Goal: Information Seeking & Learning: Learn about a topic

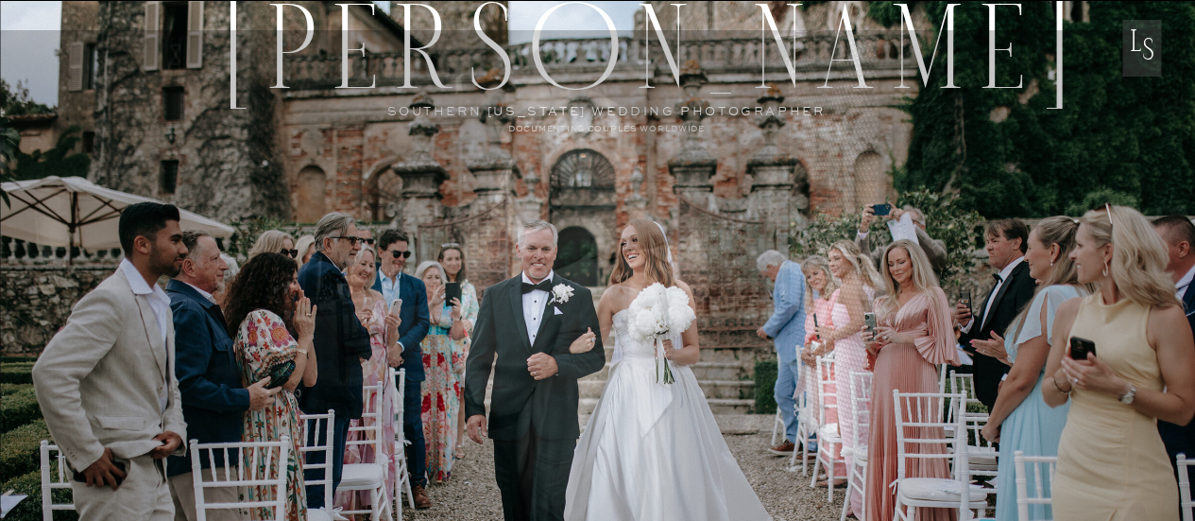
scroll to position [662, 0]
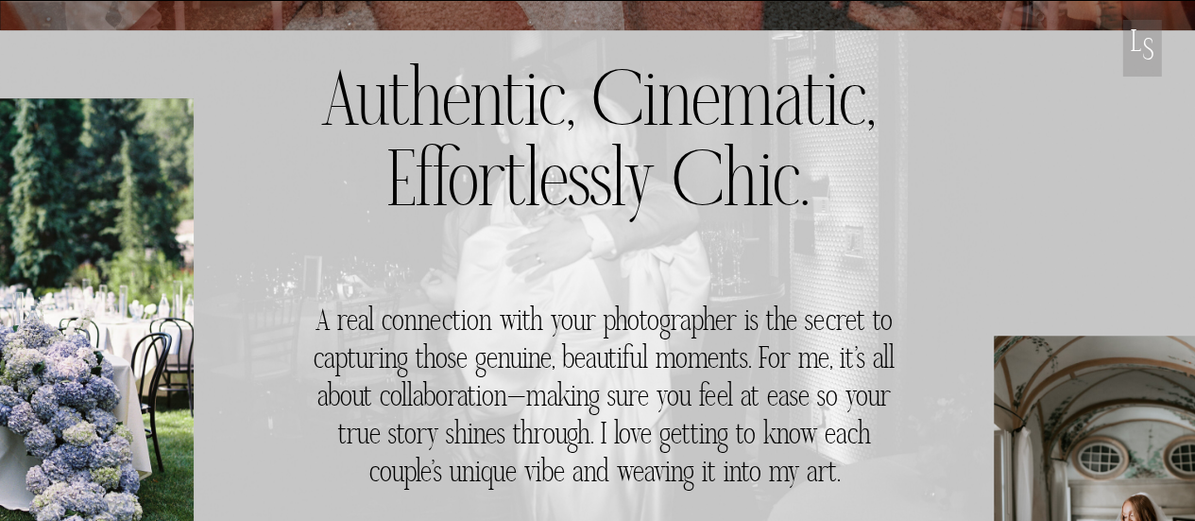
drag, startPoint x: 852, startPoint y: 194, endPoint x: 336, endPoint y: 126, distance: 520.4
click at [336, 126] on h3 "Authentic, Cinematic, Effortlessly Chic." at bounding box center [598, 154] width 556 height 175
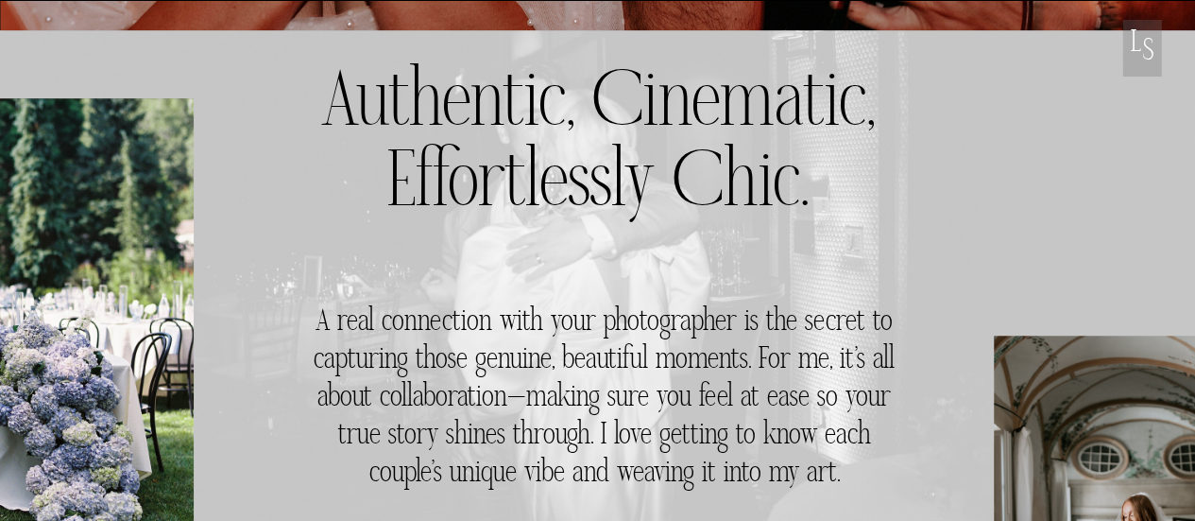
copy h3 "Authentic, Cinematic, Effortlessly Chic."
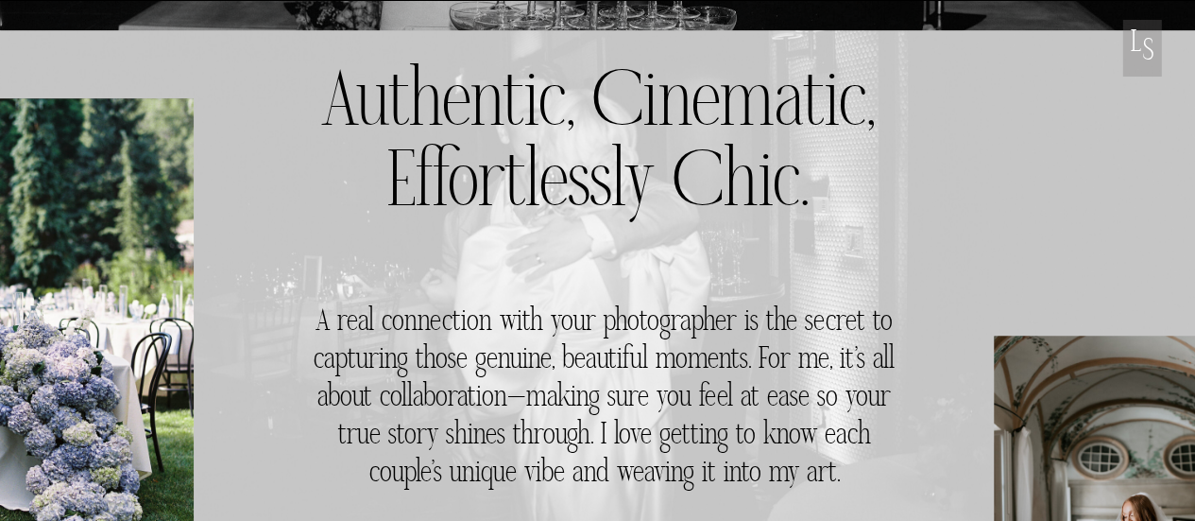
scroll to position [0, 0]
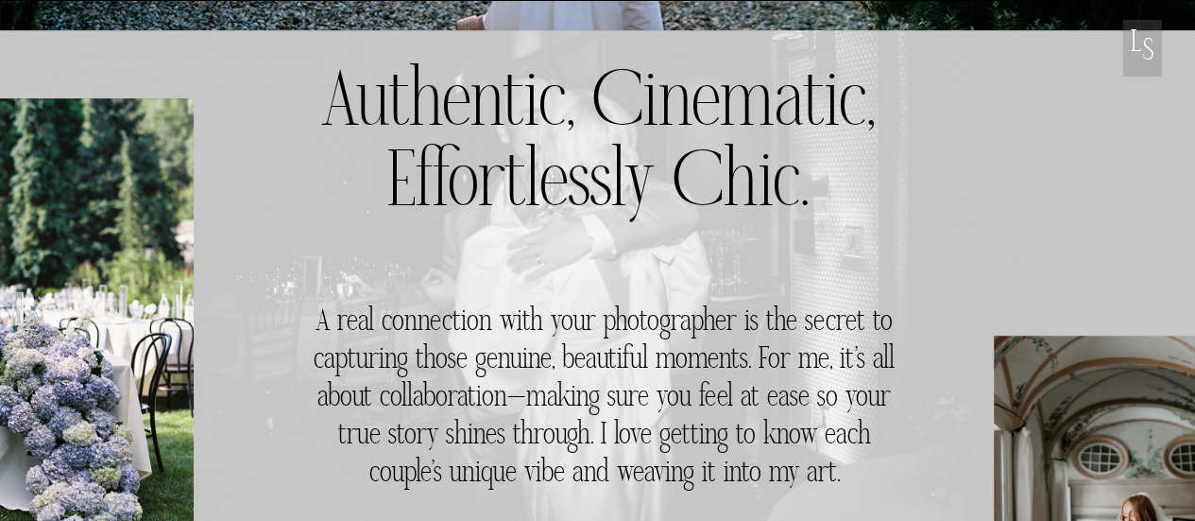
click at [681, 123] on h3 "Authentic, Cinematic, Effortlessly Chic." at bounding box center [598, 154] width 556 height 175
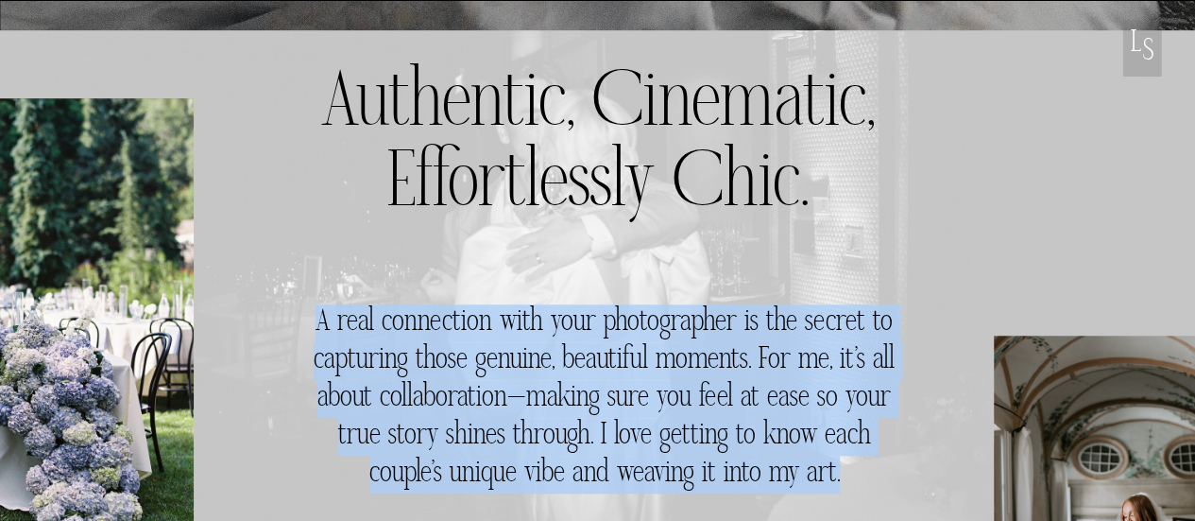
drag, startPoint x: 314, startPoint y: 313, endPoint x: 885, endPoint y: 479, distance: 594.5
click at [885, 479] on h3 "A real connection with your photographer is the secret to capturing those genui…" at bounding box center [604, 498] width 603 height 389
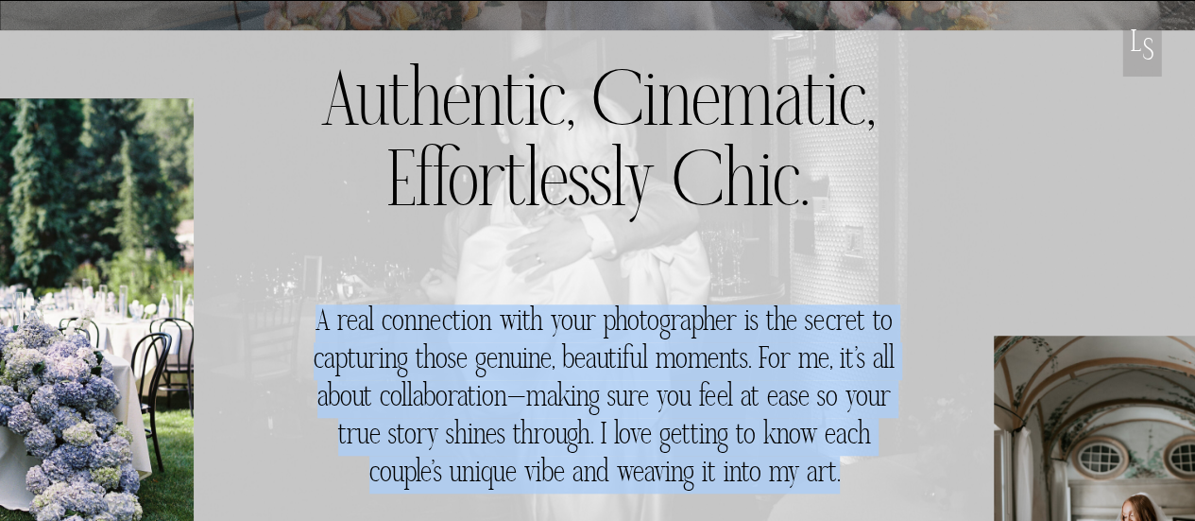
copy h3 "A real connection with your photographer is the secret to capturing those genui…"
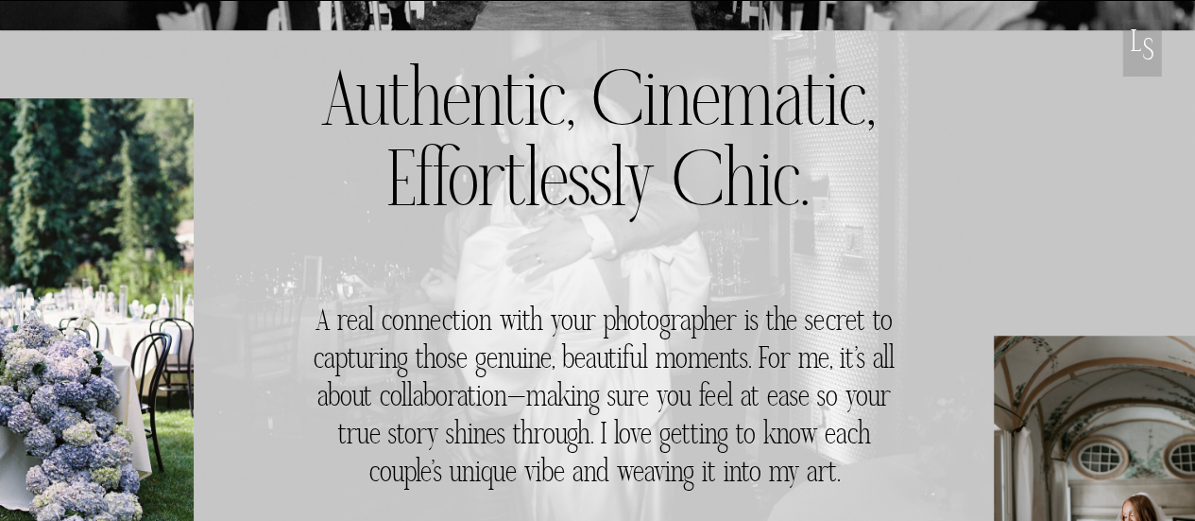
click at [871, 217] on h3 "Authentic, Cinematic, Effortlessly Chic." at bounding box center [598, 154] width 556 height 175
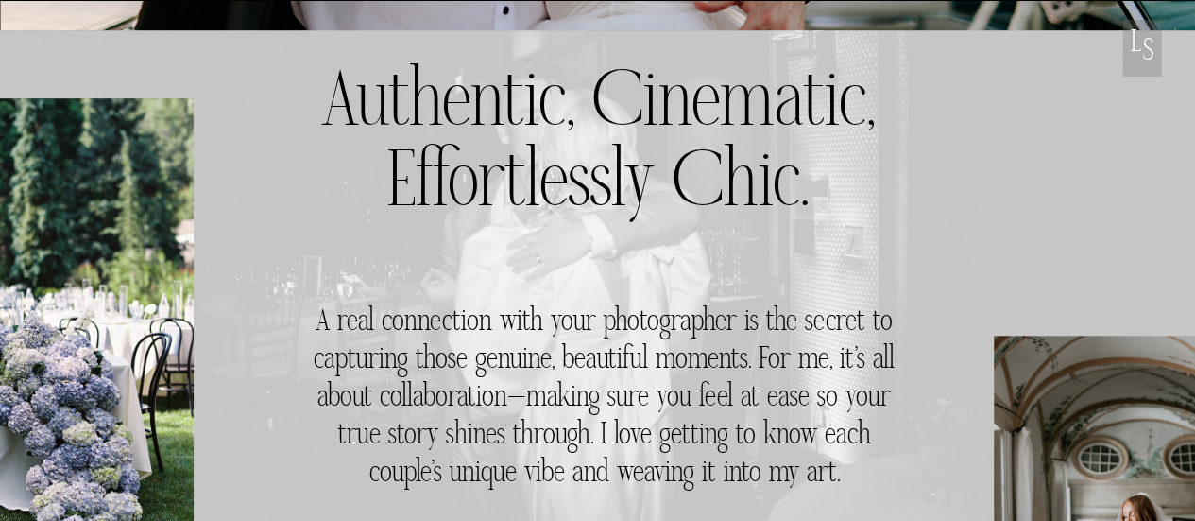
click at [767, 351] on h3 "A real connection with your photographer is the secret to capturing those genui…" at bounding box center [604, 498] width 603 height 389
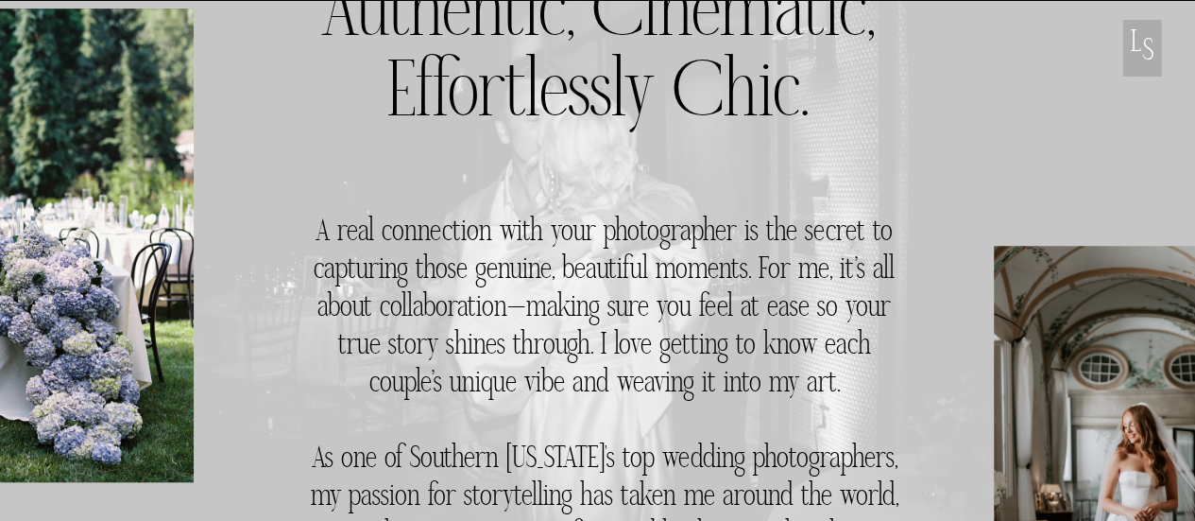
scroll to position [945, 0]
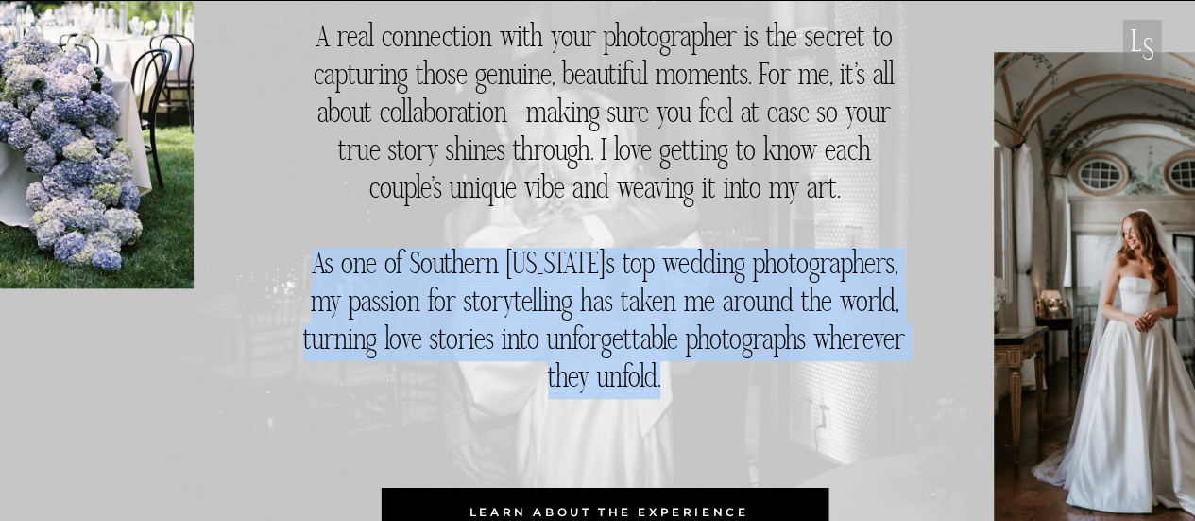
drag, startPoint x: 306, startPoint y: 262, endPoint x: 843, endPoint y: 386, distance: 550.9
click at [843, 386] on h3 "A real connection with your photographer is the secret to capturing those genui…" at bounding box center [604, 215] width 603 height 389
copy h3 "As one of Southern [US_STATE]'s top wedding photographers, my passion for story…"
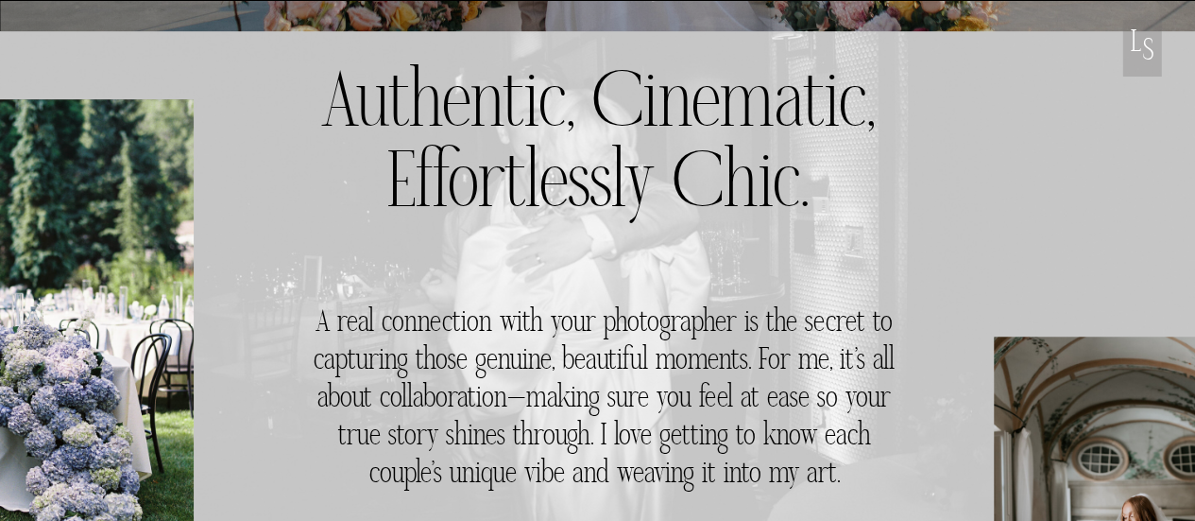
scroll to position [755, 0]
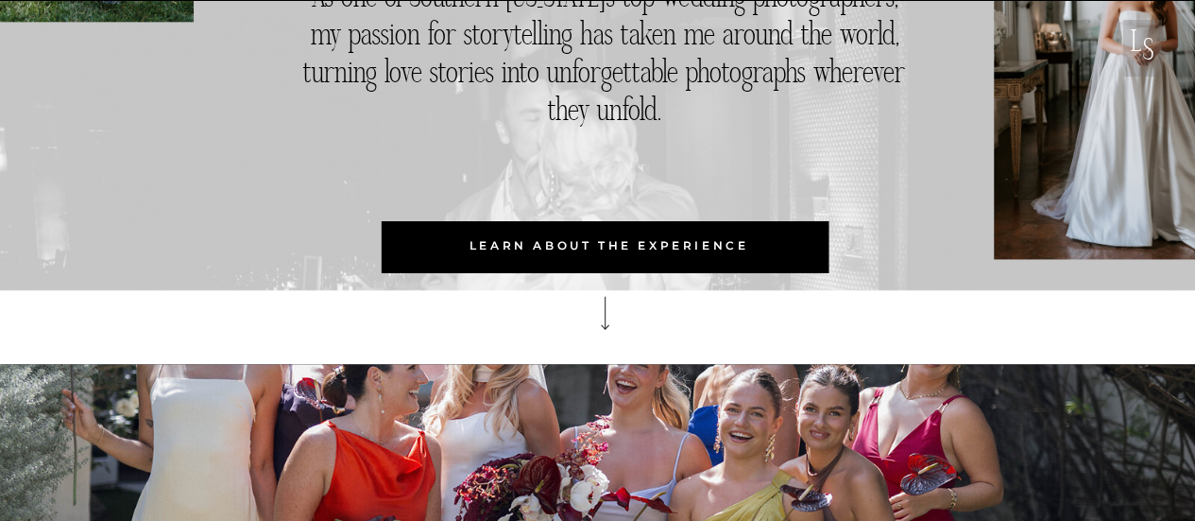
scroll to position [1293, 0]
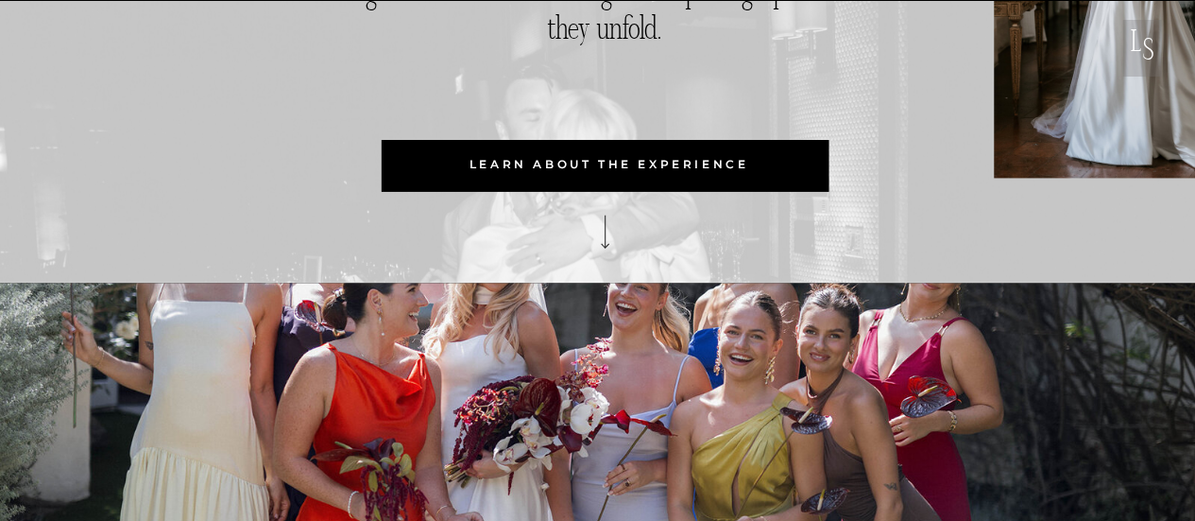
click at [647, 167] on p "learn about the experience" at bounding box center [610, 164] width 452 height 51
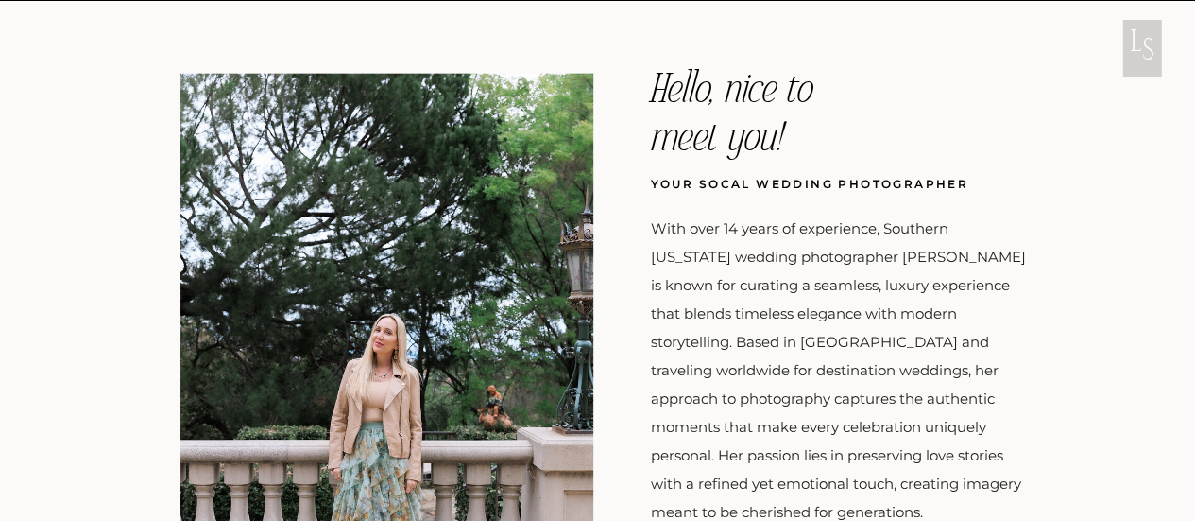
scroll to position [2332, 0]
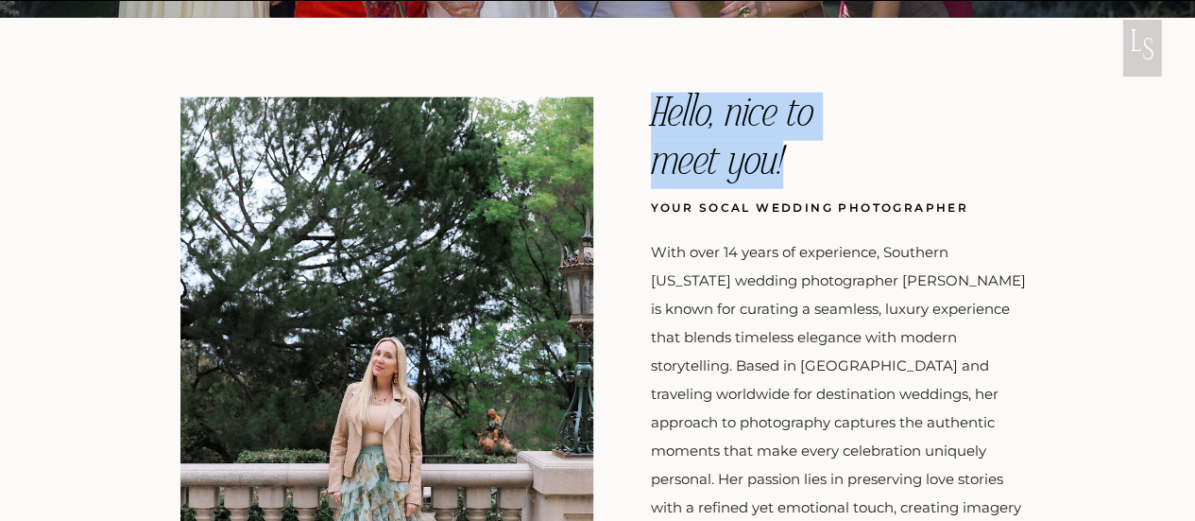
drag, startPoint x: 819, startPoint y: 159, endPoint x: 658, endPoint y: 122, distance: 165.7
click at [658, 122] on h3 "Hello, nice to meet you!" at bounding box center [751, 140] width 200 height 95
copy h3 "Hello, nice to meet you!"
click at [747, 133] on h3 "Hello, nice to meet you!" at bounding box center [751, 140] width 200 height 95
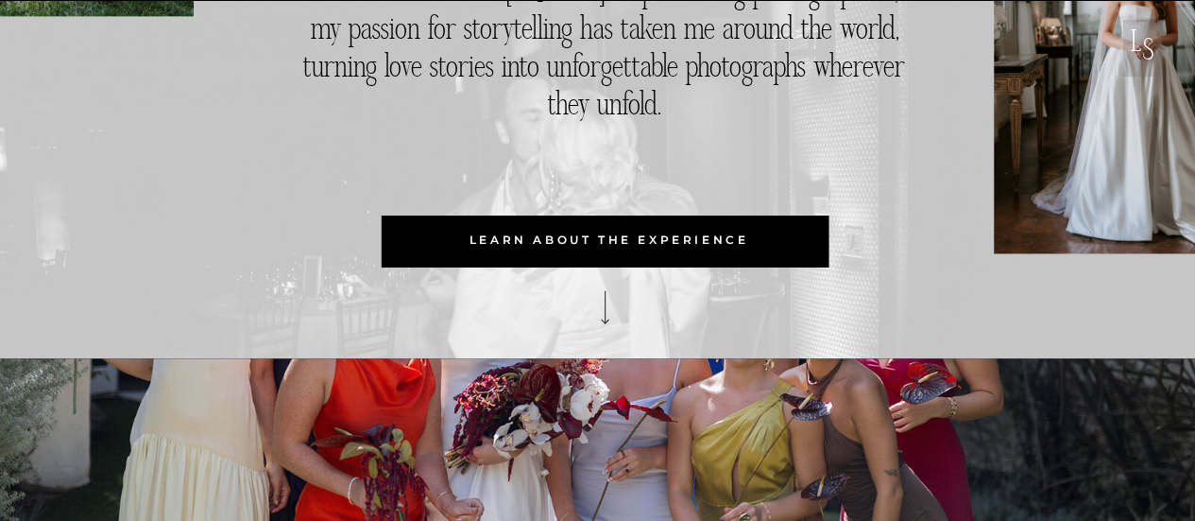
scroll to position [1104, 0]
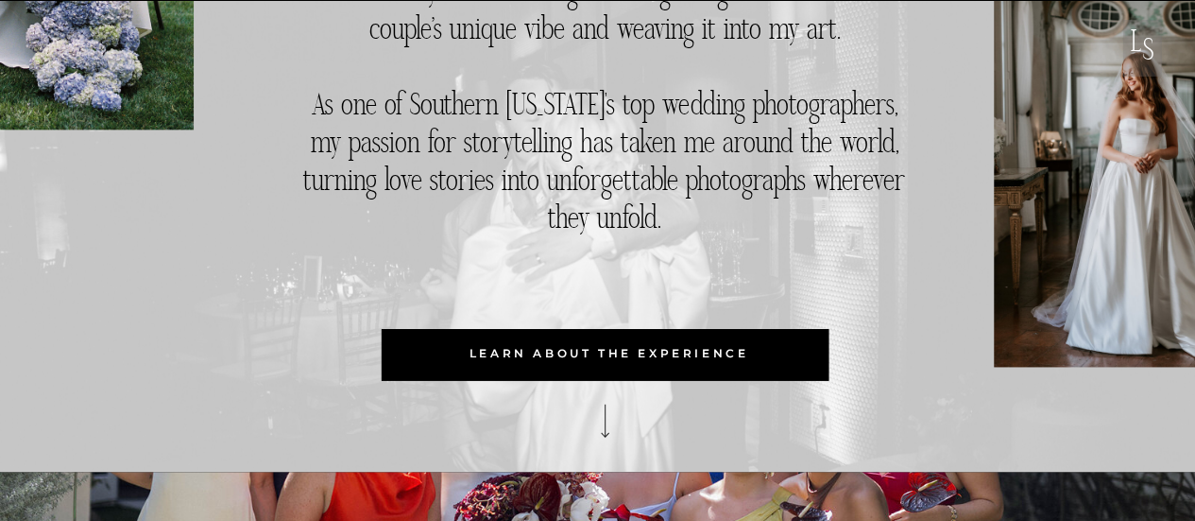
click at [701, 352] on p "learn about the experience" at bounding box center [610, 353] width 452 height 51
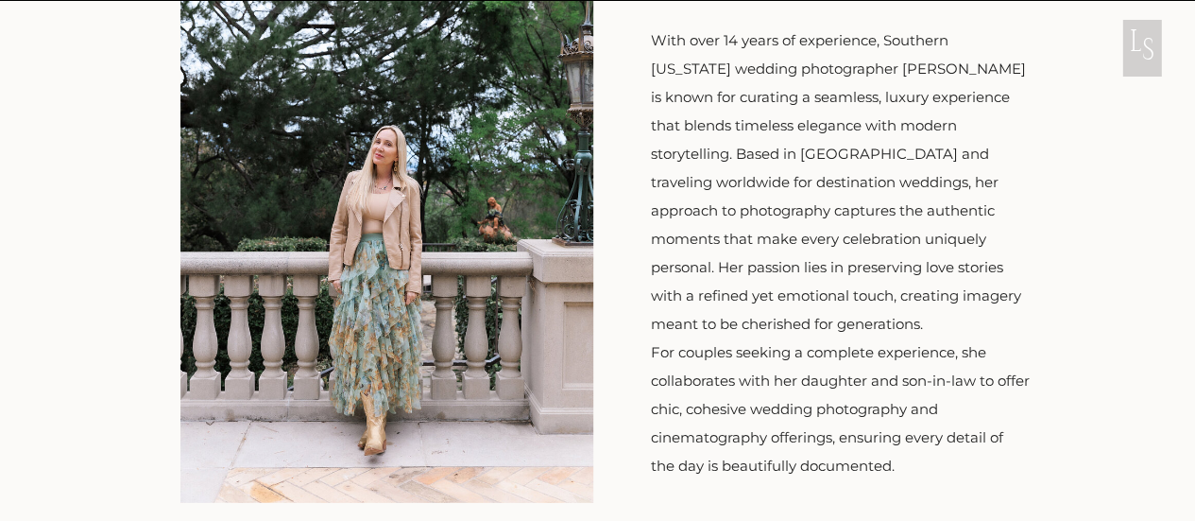
scroll to position [2427, 0]
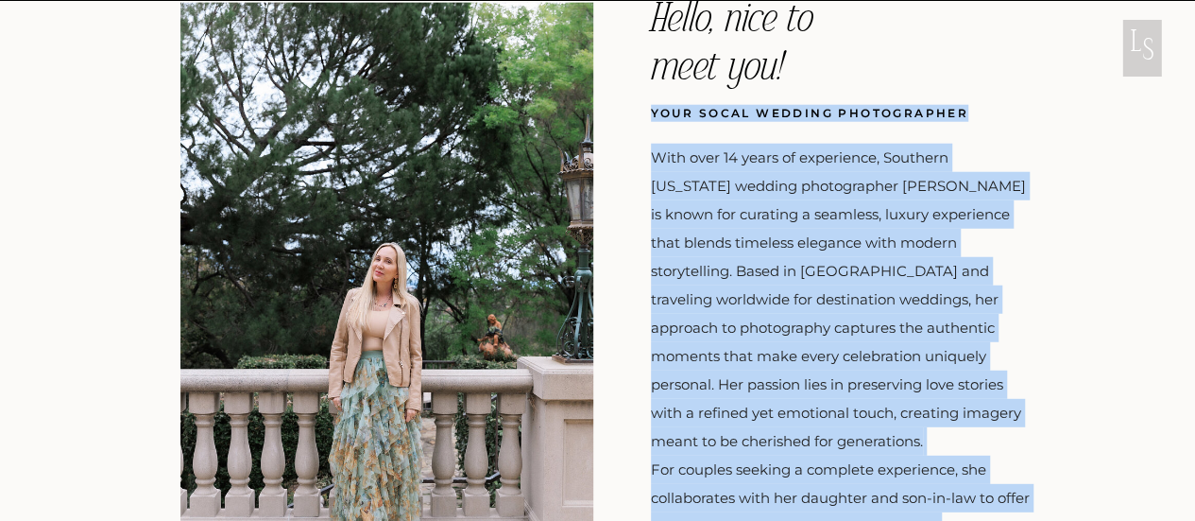
drag, startPoint x: 652, startPoint y: 112, endPoint x: 965, endPoint y: 114, distance: 312.8
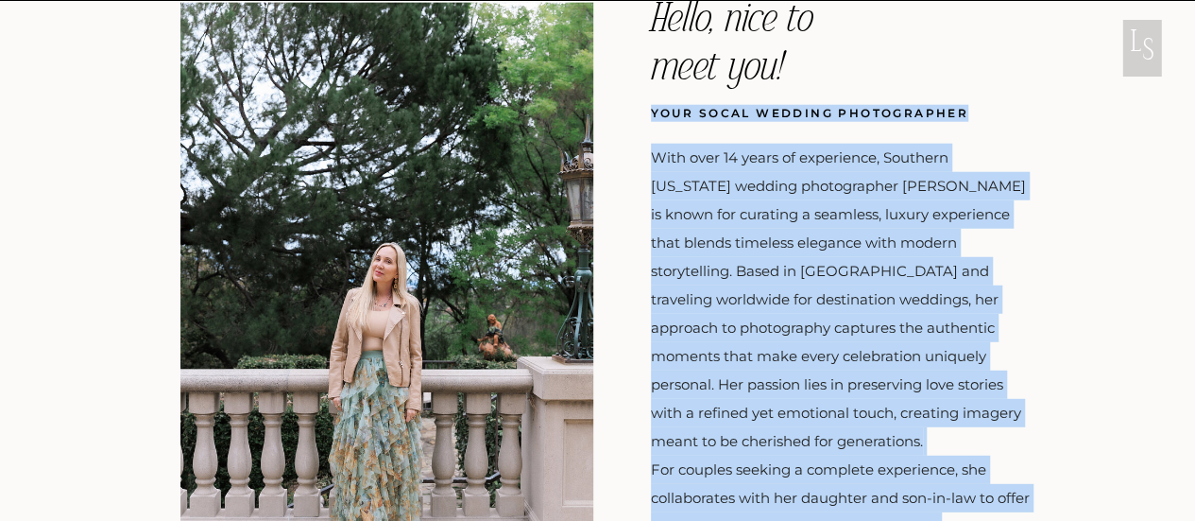
drag, startPoint x: 970, startPoint y: 107, endPoint x: 643, endPoint y: 120, distance: 327.2
copy div "With over 14 years of experience, Southern California wedding photographer Laur…"
click at [813, 236] on p "With over 14 years of experience, Southern California wedding photographer Laur…" at bounding box center [840, 389] width 379 height 490
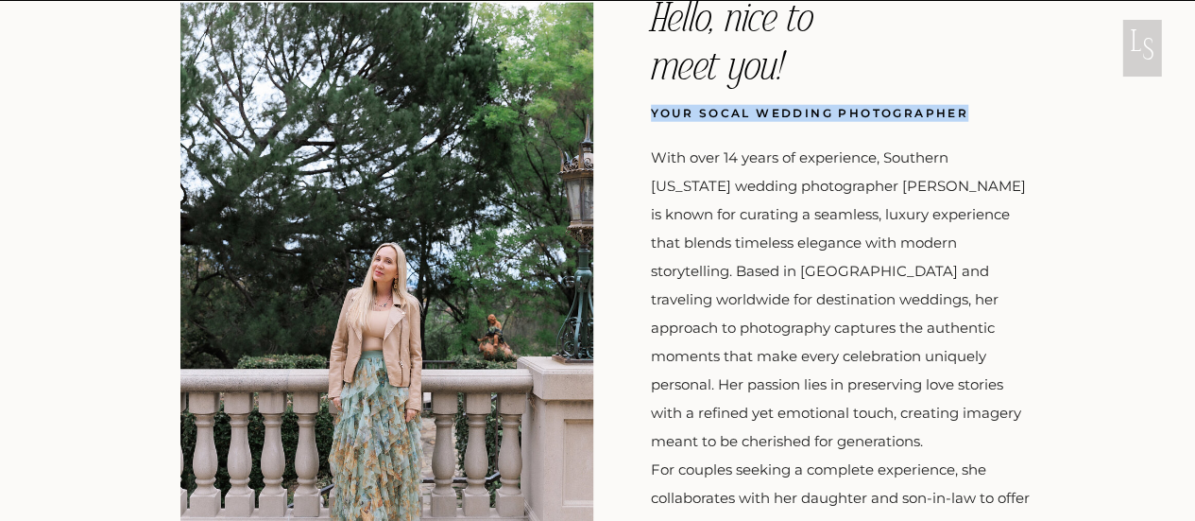
drag, startPoint x: 966, startPoint y: 113, endPoint x: 653, endPoint y: 117, distance: 312.8
click at [653, 117] on h3 "Your SOCAL wedding photographer" at bounding box center [818, 121] width 334 height 32
copy h3 "Your SOCAL wedding photographer"
click at [839, 118] on h3 "Your SOCAL wedding photographer" at bounding box center [818, 121] width 334 height 32
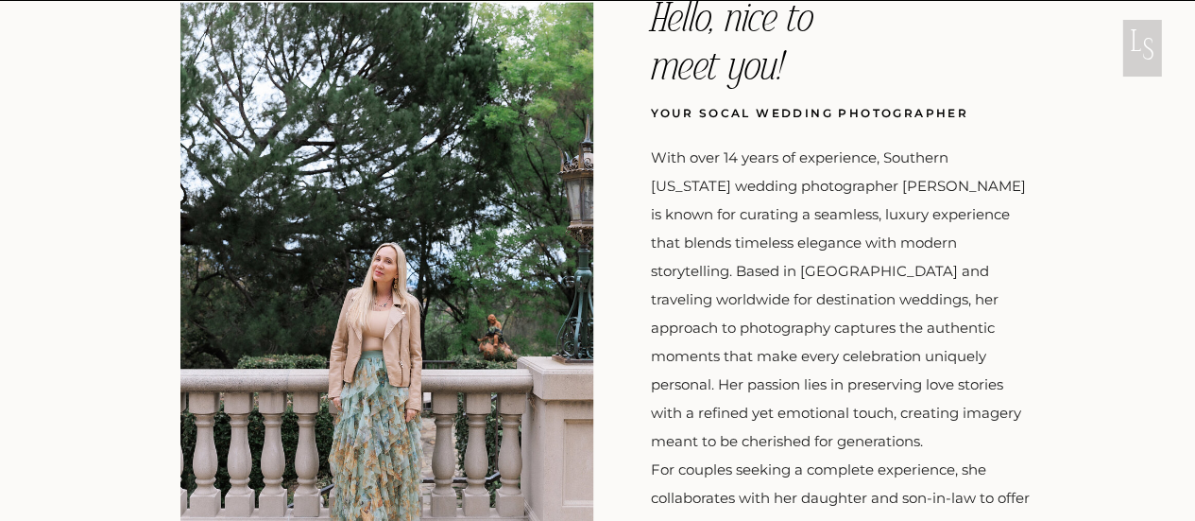
click at [687, 161] on p "With over 14 years of experience, Southern California wedding photographer Laur…" at bounding box center [840, 389] width 379 height 490
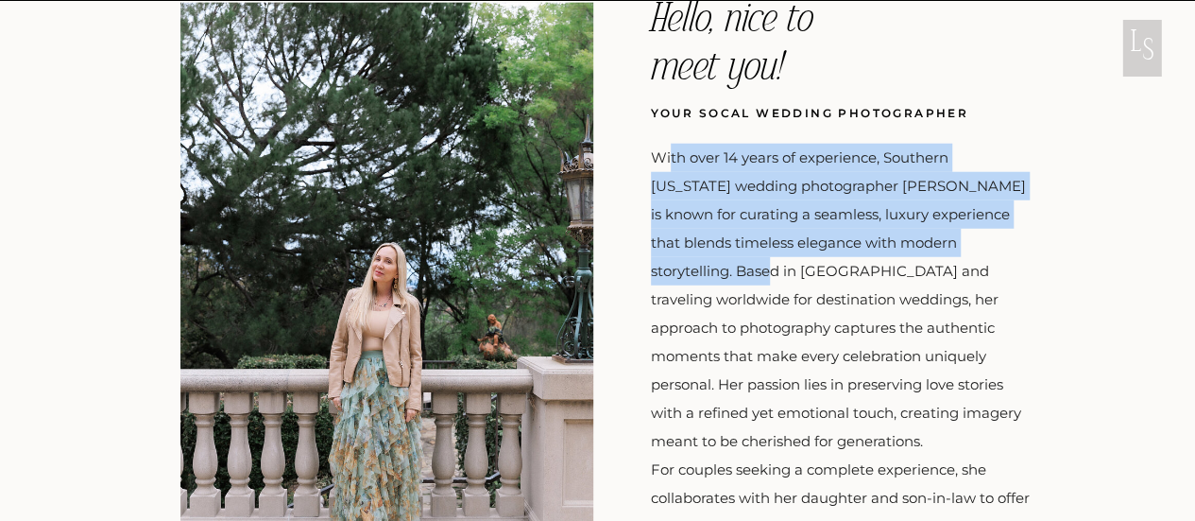
drag, startPoint x: 663, startPoint y: 157, endPoint x: 988, endPoint y: 244, distance: 336.5
click at [988, 244] on p "With over 14 years of experience, Southern California wedding photographer Laur…" at bounding box center [840, 389] width 379 height 490
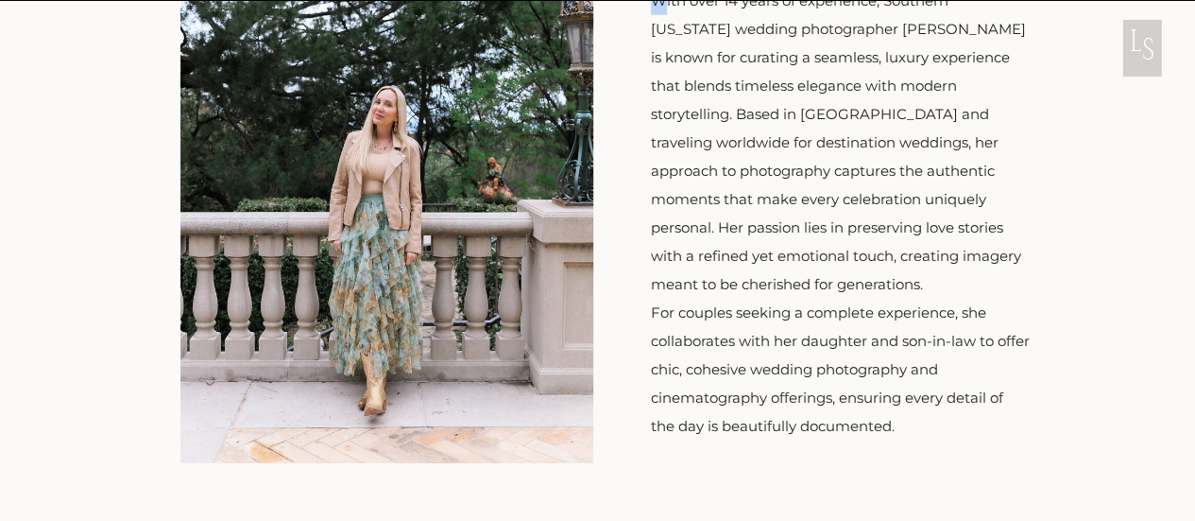
scroll to position [2649, 0]
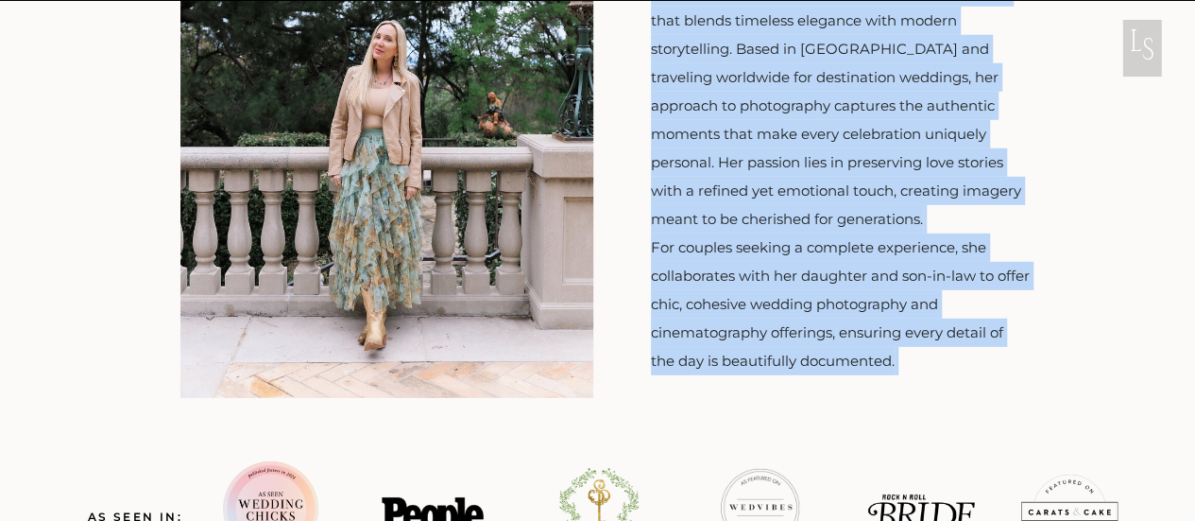
drag, startPoint x: 658, startPoint y: 151, endPoint x: 941, endPoint y: 323, distance: 331.6
click at [941, 323] on p "With over 14 years of experience, Southern California wedding photographer Laur…" at bounding box center [840, 167] width 379 height 490
copy p "With over 14 years of experience, Southern California wedding photographer Laur…"
click at [830, 77] on p "With over 14 years of experience, Southern California wedding photographer Laur…" at bounding box center [840, 167] width 379 height 490
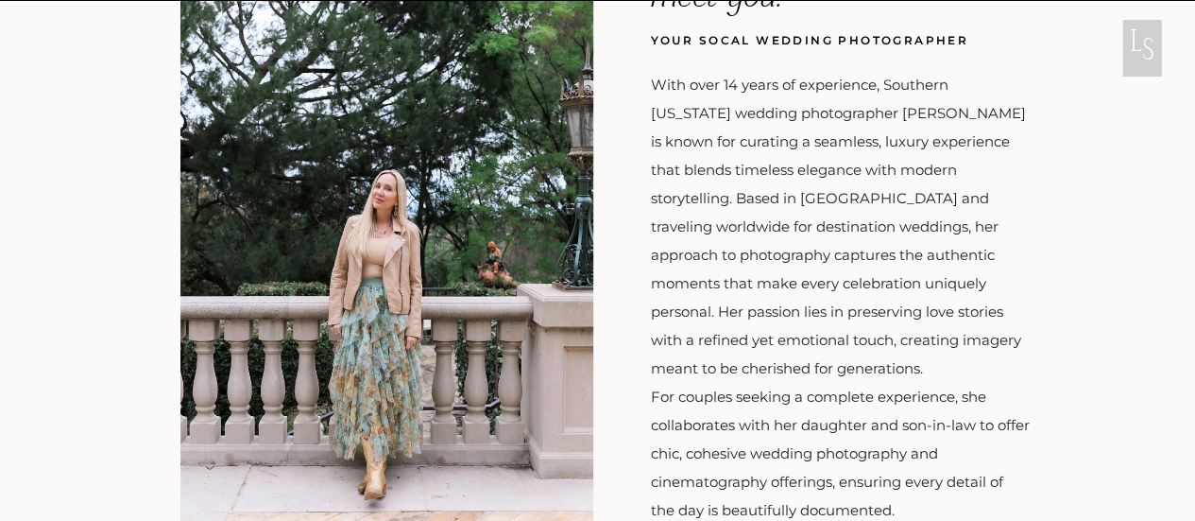
scroll to position [2460, 0]
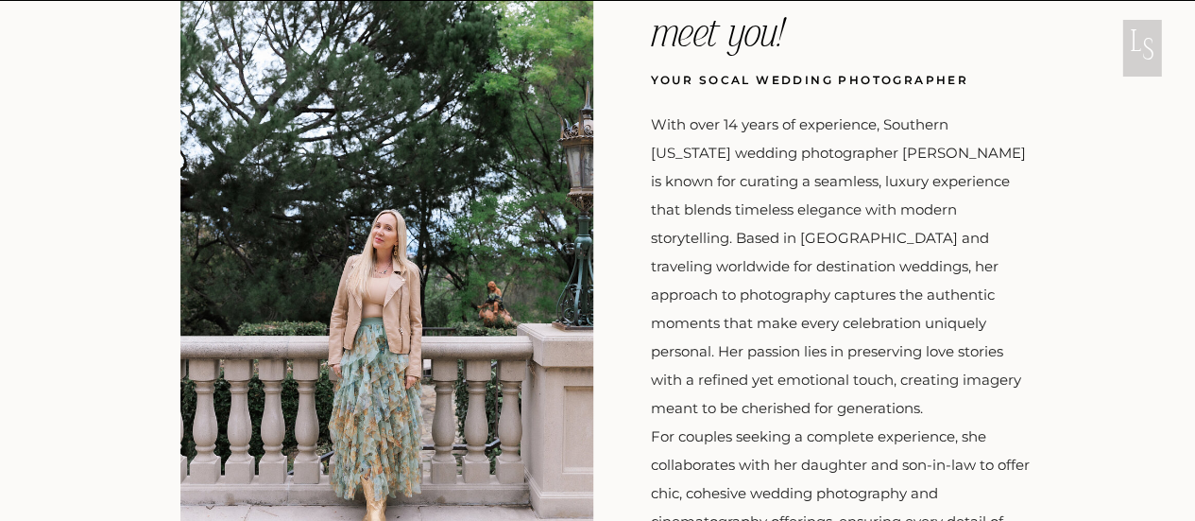
click at [813, 207] on p "With over 14 years of experience, Southern California wedding photographer Laur…" at bounding box center [840, 356] width 379 height 490
click at [718, 88] on h3 "Your SOCAL wedding photographer" at bounding box center [818, 88] width 334 height 32
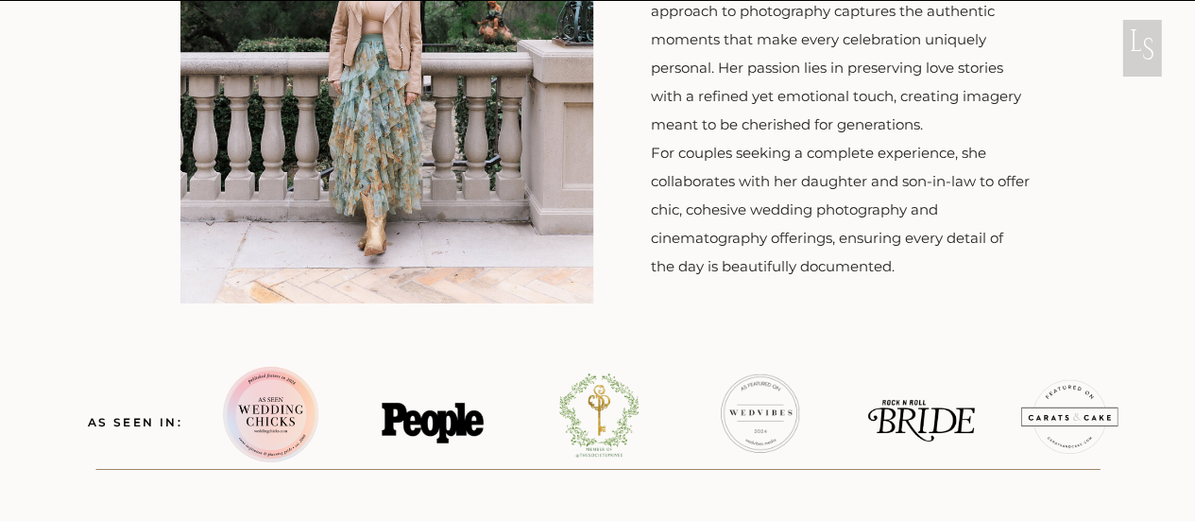
scroll to position [2838, 0]
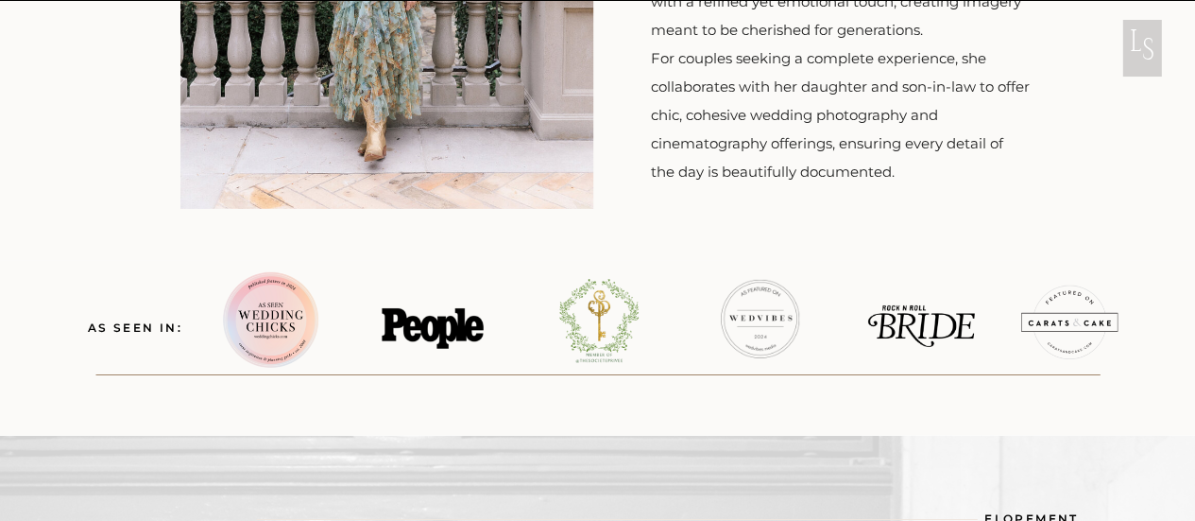
click at [135, 326] on h3 "as seen in:" at bounding box center [135, 328] width 103 height 18
click at [185, 327] on h3 "as seen in:" at bounding box center [135, 328] width 103 height 18
click at [254, 316] on div at bounding box center [270, 319] width 95 height 95
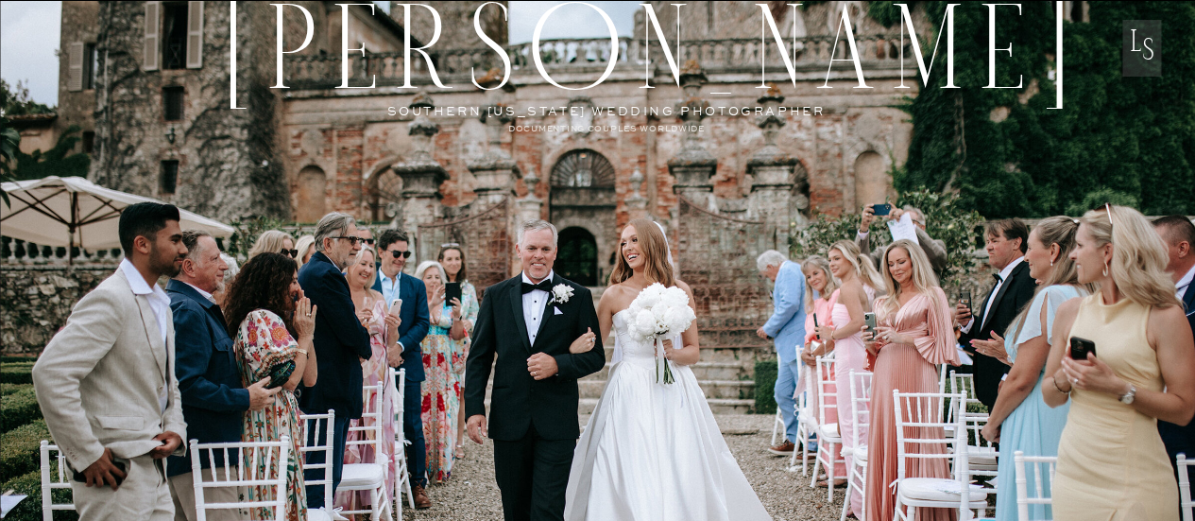
scroll to position [2838, 0]
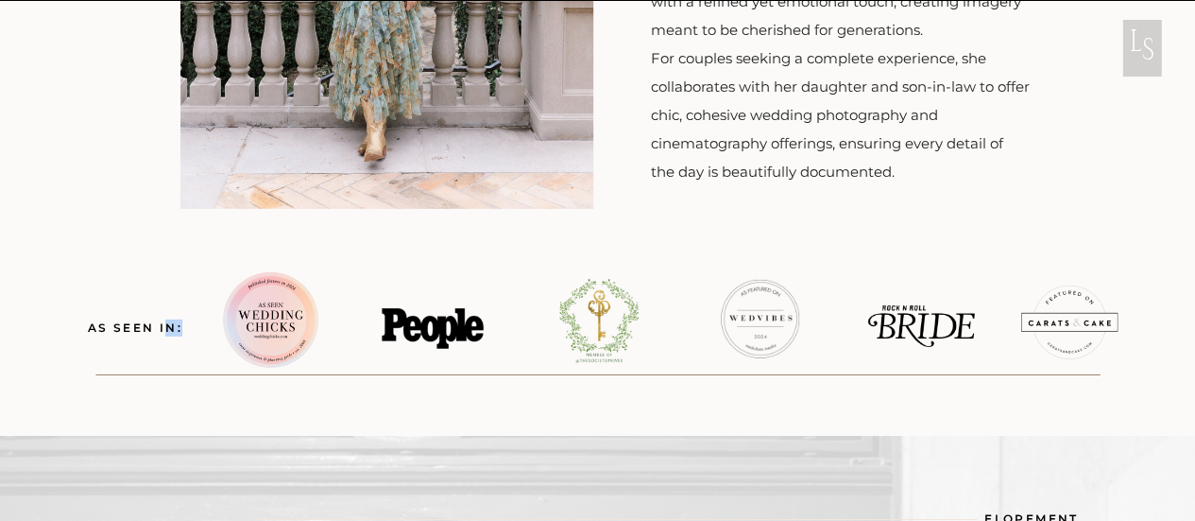
drag, startPoint x: 182, startPoint y: 327, endPoint x: 165, endPoint y: 328, distance: 17.0
click at [166, 328] on h3 "as seen in:" at bounding box center [135, 328] width 103 height 18
click at [163, 326] on h3 "as seen in:" at bounding box center [135, 328] width 103 height 18
drag, startPoint x: 248, startPoint y: 322, endPoint x: 338, endPoint y: 376, distance: 105.5
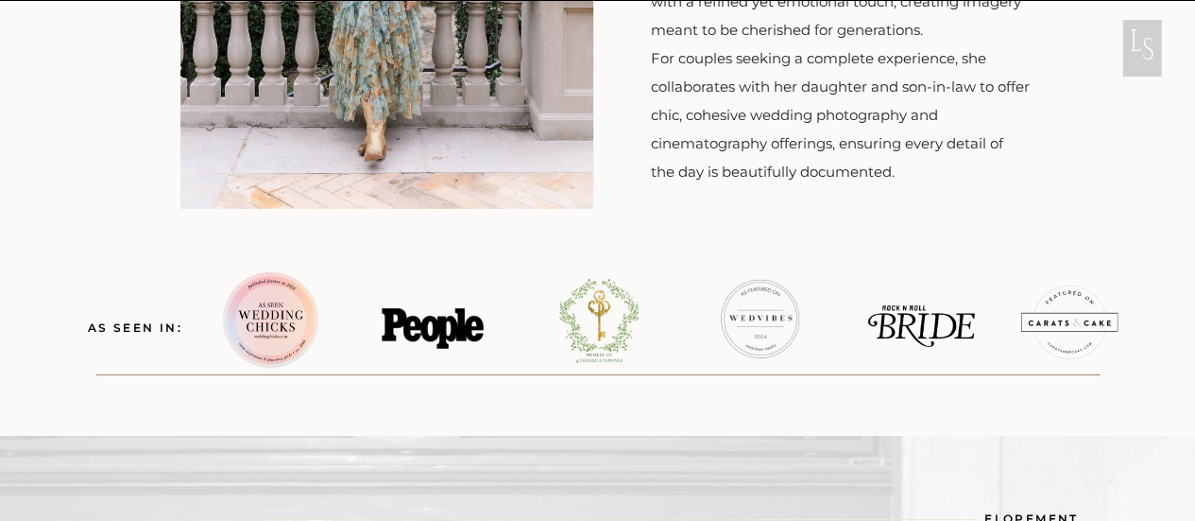
drag, startPoint x: 181, startPoint y: 330, endPoint x: 81, endPoint y: 330, distance: 100.2
copy div "as seen in:"
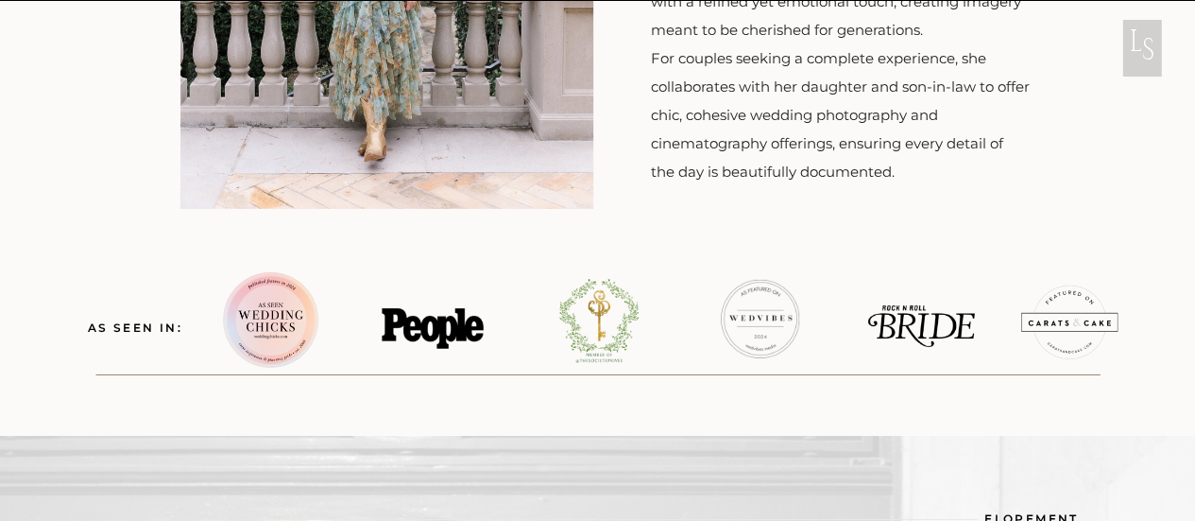
scroll to position [0, 0]
click at [142, 329] on h3 "as seen in:" at bounding box center [135, 328] width 103 height 18
click at [1057, 341] on div at bounding box center [1070, 322] width 96 height 74
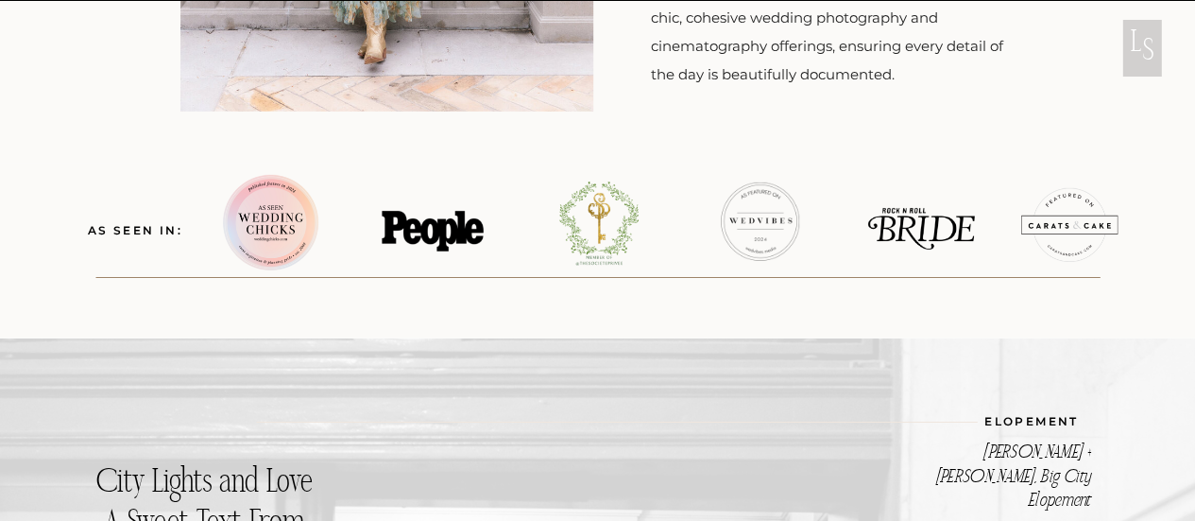
scroll to position [2932, 0]
